Goal: Task Accomplishment & Management: Complete application form

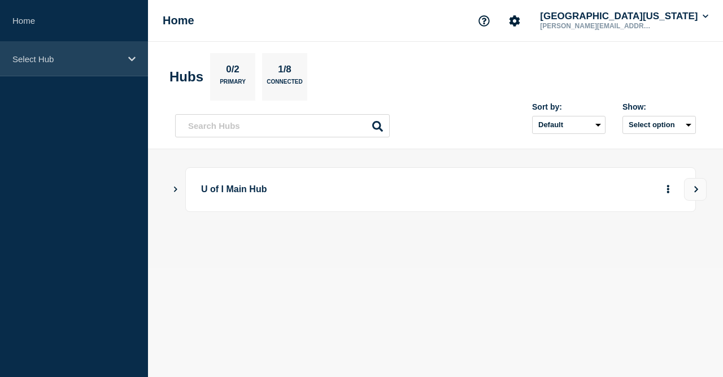
click at [126, 60] on div "Select Hub" at bounding box center [74, 59] width 148 height 34
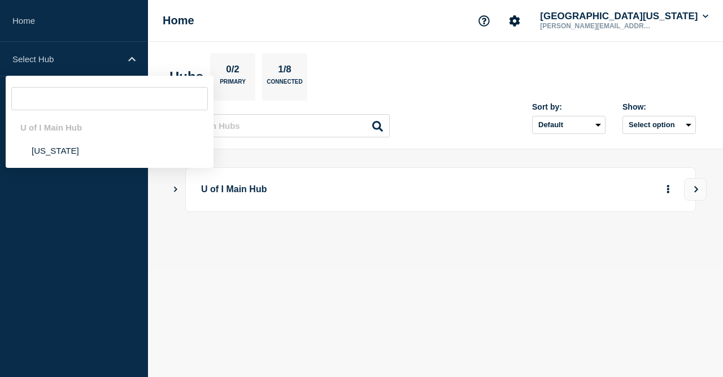
click at [65, 128] on div "U of I Main Hub" at bounding box center [110, 127] width 208 height 23
click at [49, 151] on li "[US_STATE]" at bounding box center [110, 150] width 208 height 23
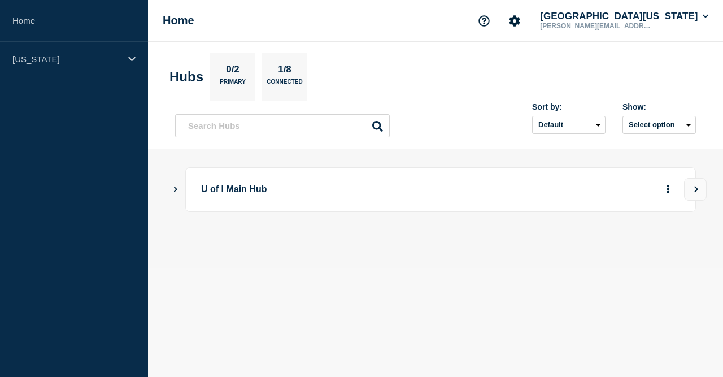
click at [175, 189] on icon "Show Connected Hubs" at bounding box center [175, 189] width 7 height 6
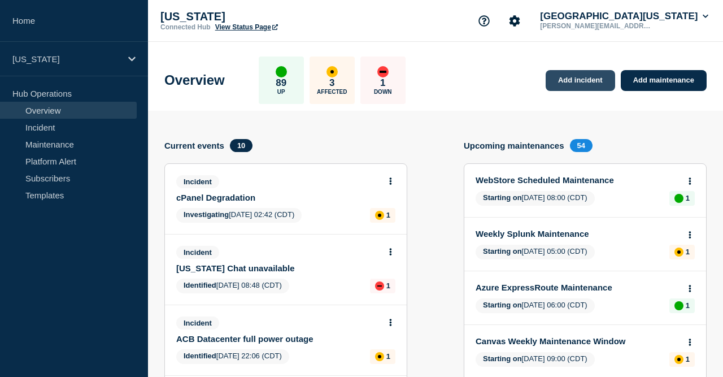
click at [573, 84] on link "Add incident" at bounding box center [580, 80] width 69 height 21
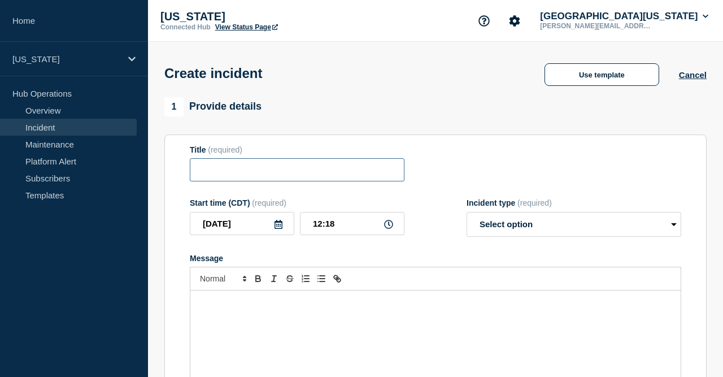
click at [311, 177] on input "Title" at bounding box center [297, 169] width 215 height 23
type input "ESRI/ArcGIS Authentication Failing"
click at [389, 228] on icon at bounding box center [388, 224] width 9 height 9
click at [256, 298] on div "Message" at bounding box center [435, 358] width 490 height 136
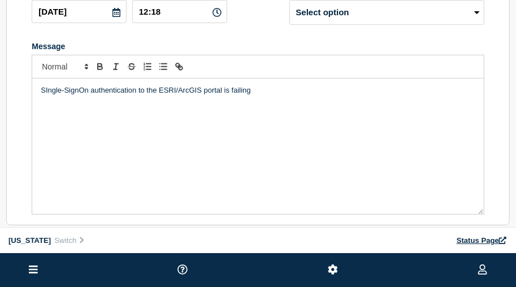
scroll to position [235, 0]
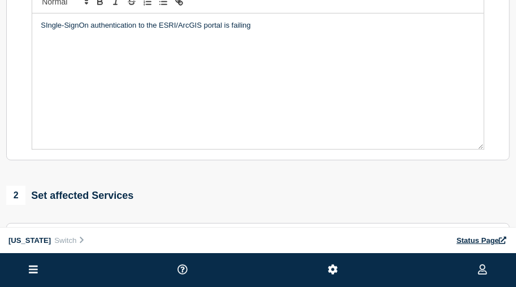
click at [254, 29] on p "SIngle-SignOn authentication to the ESRI/ArcGIS portal is failing" at bounding box center [258, 25] width 435 height 10
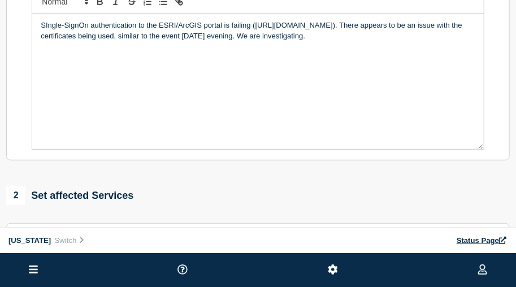
click at [47, 28] on p "SIngle-SignOn authentication to the ESRI/ArcGIS portal is failing ([URL][DOMAIN…" at bounding box center [258, 30] width 435 height 21
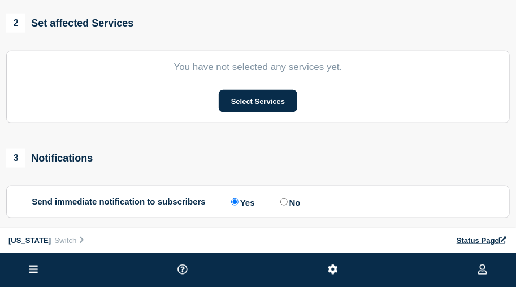
scroll to position [411, 0]
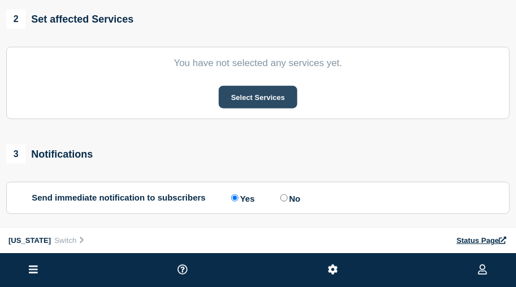
click at [257, 101] on button "Select Services" at bounding box center [258, 97] width 79 height 23
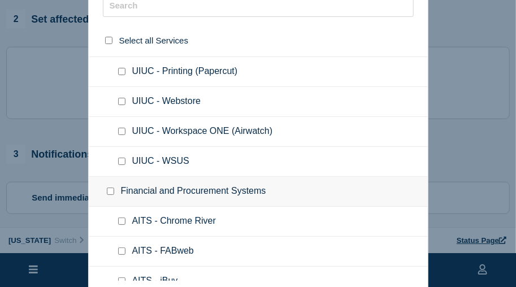
scroll to position [1004, 0]
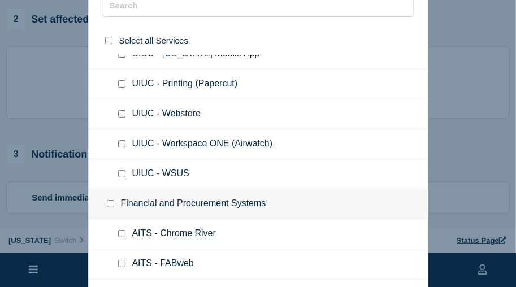
click at [122, 110] on input "UIUC - Webstore checkbox" at bounding box center [121, 113] width 7 height 7
checkbox input "true"
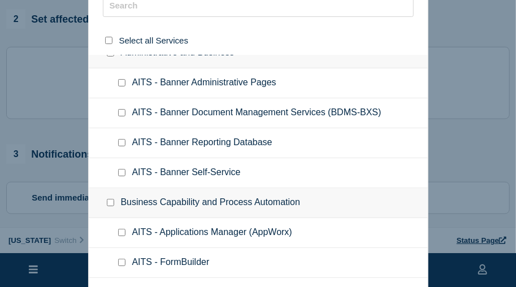
scroll to position [0, 0]
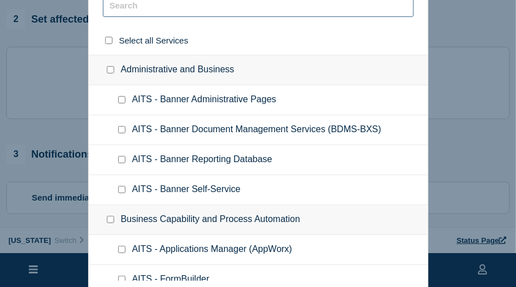
click at [202, 8] on input "text" at bounding box center [258, 5] width 311 height 23
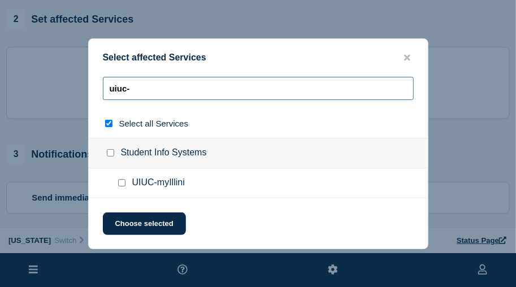
type input "uiuc-w"
checkbox input "true"
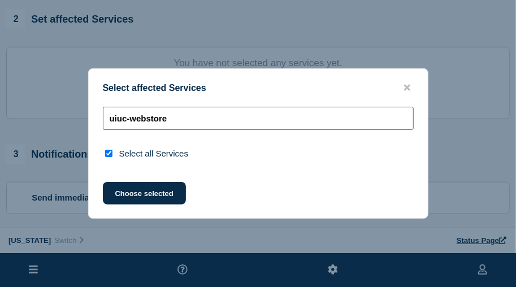
type input "uiuc-webstore"
click at [108, 155] on input "select all checkbox" at bounding box center [108, 153] width 7 height 7
checkbox input "false"
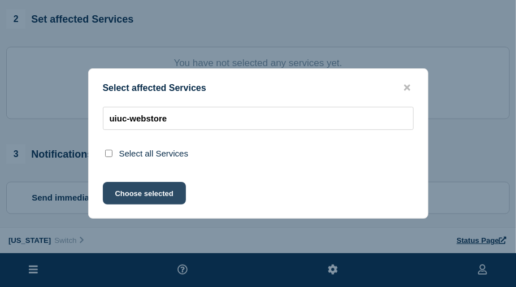
click at [138, 195] on button "Choose selected" at bounding box center [144, 193] width 83 height 23
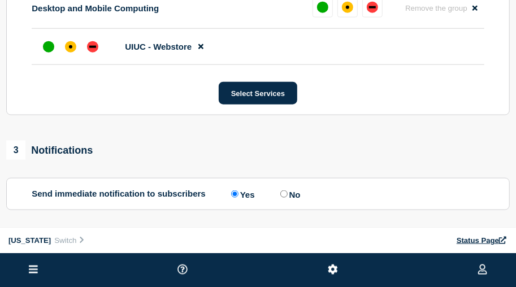
scroll to position [529, 0]
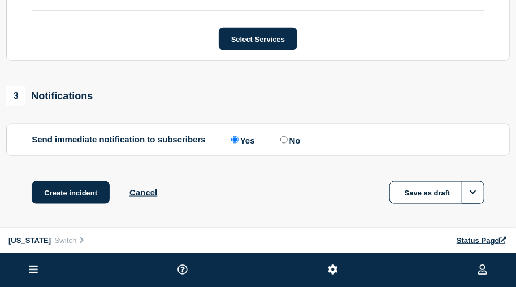
click at [288, 143] on input "No" at bounding box center [283, 139] width 7 height 7
radio input "true"
radio input "false"
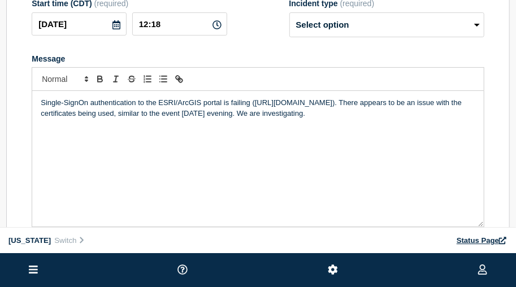
scroll to position [103, 0]
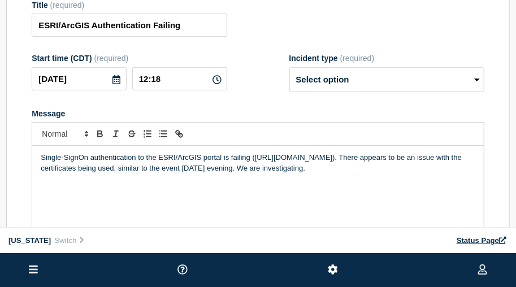
click at [292, 171] on p "Single-SignOn authentication to the ESRI/ArcGIS portal is failing ([URL][DOMAIN…" at bounding box center [258, 163] width 435 height 21
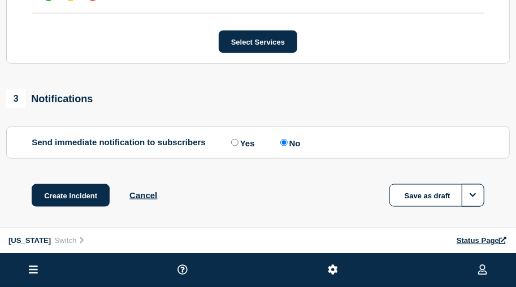
scroll to position [573, 0]
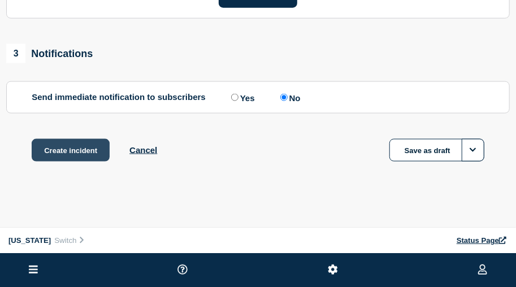
click at [75, 151] on button "Create incident" at bounding box center [71, 150] width 78 height 23
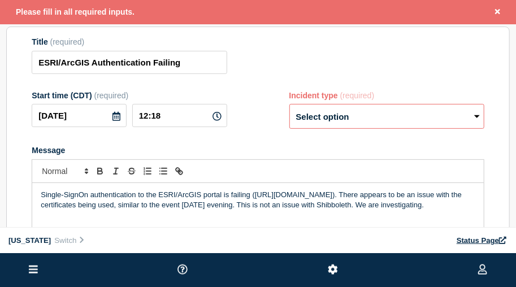
scroll to position [68, 0]
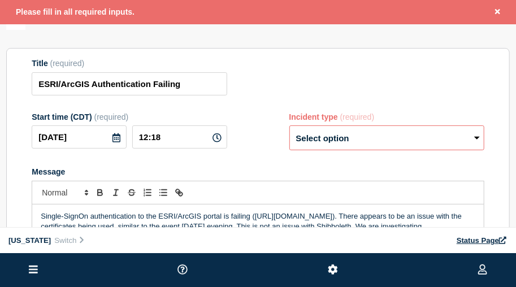
select select "identified"
click option "Identified" at bounding box center [0, 0] width 0 height 0
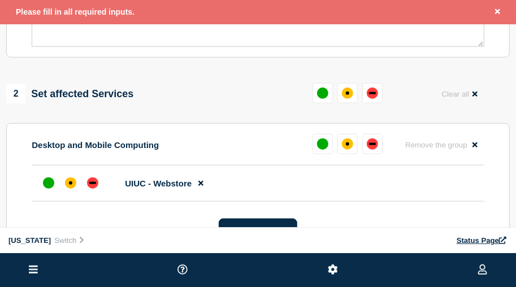
scroll to position [597, 0]
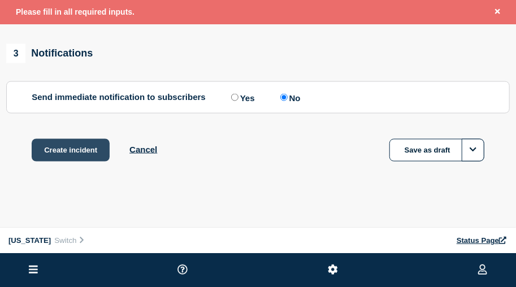
click at [59, 147] on button "Create incident" at bounding box center [71, 150] width 78 height 23
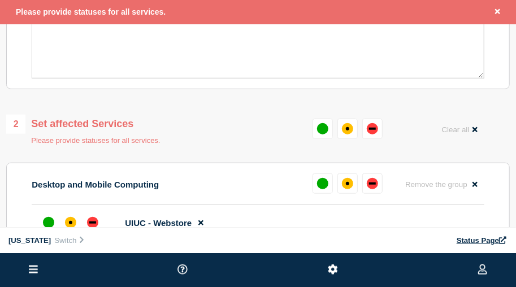
scroll to position [353, 0]
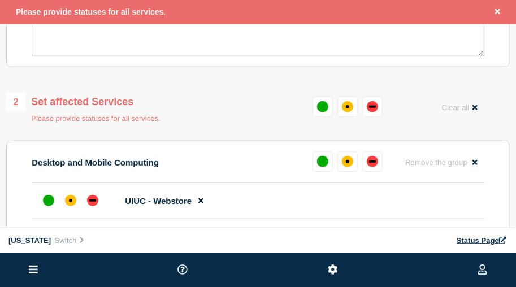
click at [102, 105] on div "2 Set affected Services" at bounding box center [83, 102] width 154 height 19
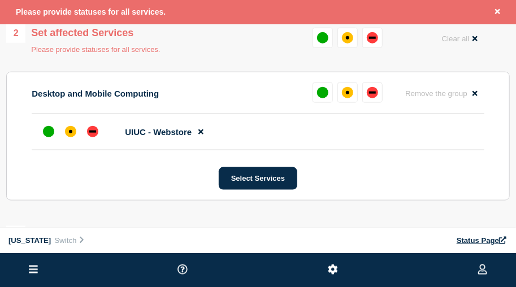
scroll to position [411, 0]
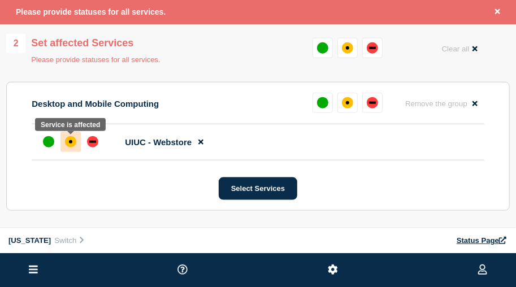
click at [71, 144] on div "affected" at bounding box center [70, 141] width 3 height 3
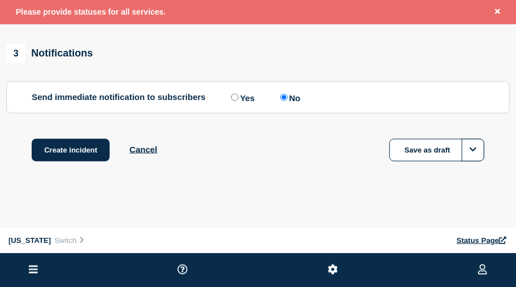
scroll to position [597, 0]
click at [90, 147] on button "Create incident" at bounding box center [71, 150] width 78 height 23
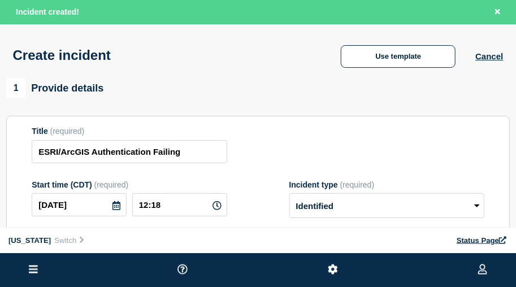
scroll to position [0, 0]
